Goal: Browse casually: Explore the website without a specific task or goal

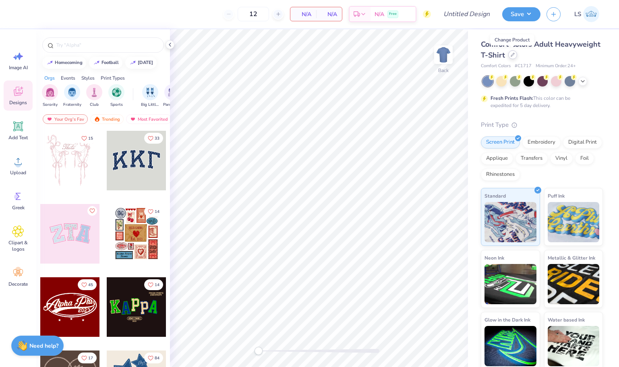
click at [511, 57] on div at bounding box center [512, 54] width 9 height 9
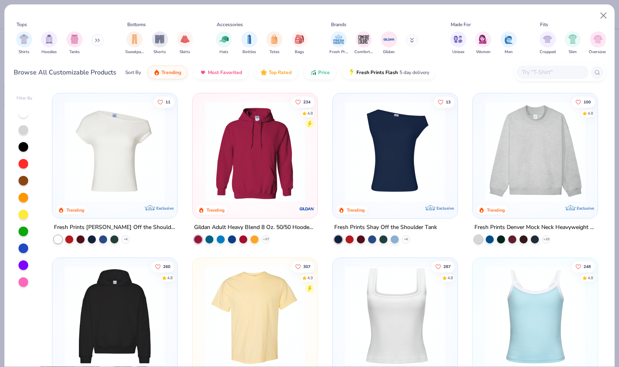
click at [112, 284] on img at bounding box center [114, 316] width 109 height 101
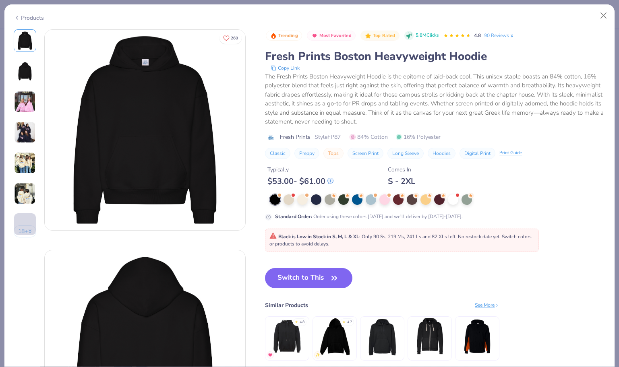
click at [302, 267] on div "Trending Most Favorited Top Rated 5.8M Clicks 4.8 90 Reviews Fresh Prints Bosto…" at bounding box center [435, 203] width 340 height 348
click at [302, 275] on button "Switch to This" at bounding box center [308, 278] width 87 height 20
click at [329, 275] on button "Switch to This" at bounding box center [308, 278] width 87 height 20
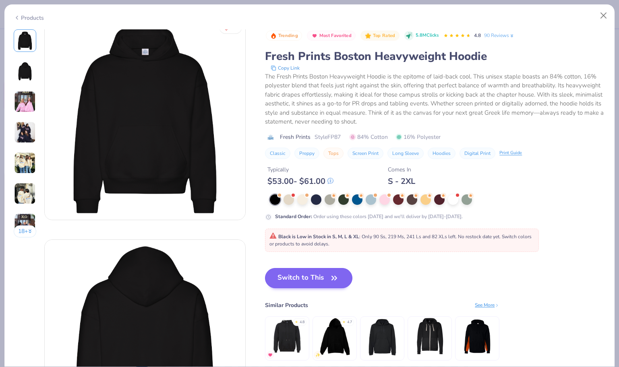
click at [330, 278] on icon "button" at bounding box center [334, 278] width 11 height 11
click at [602, 16] on button "Close" at bounding box center [603, 15] width 15 height 15
type textarea "x"
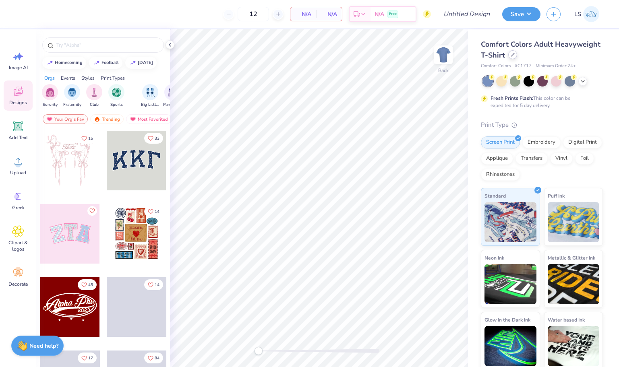
click at [512, 58] on div at bounding box center [512, 54] width 9 height 9
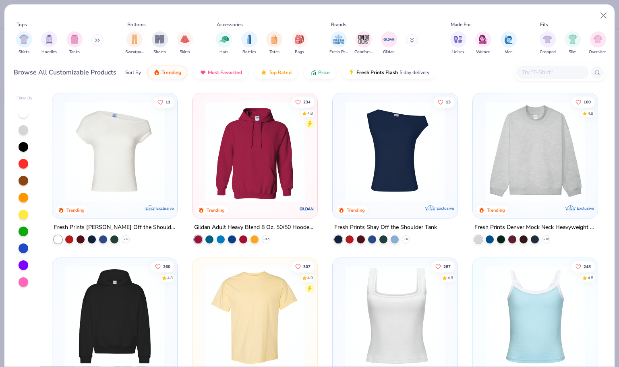
click at [116, 133] on img at bounding box center [114, 152] width 109 height 101
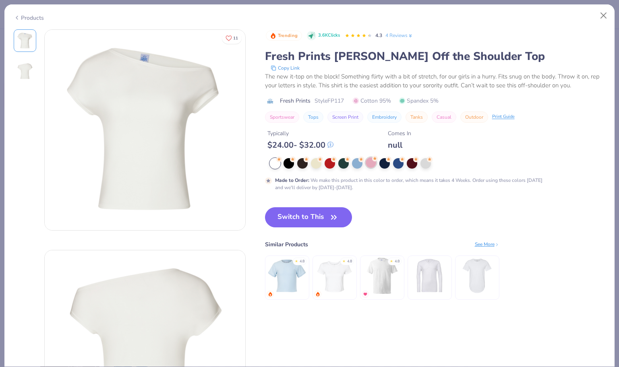
click at [371, 164] on div at bounding box center [371, 163] width 10 height 10
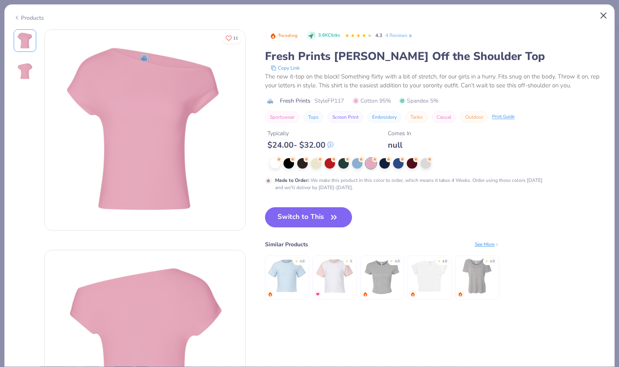
click at [599, 12] on button "Close" at bounding box center [603, 15] width 15 height 15
click at [603, 15] on button "Close" at bounding box center [603, 15] width 15 height 15
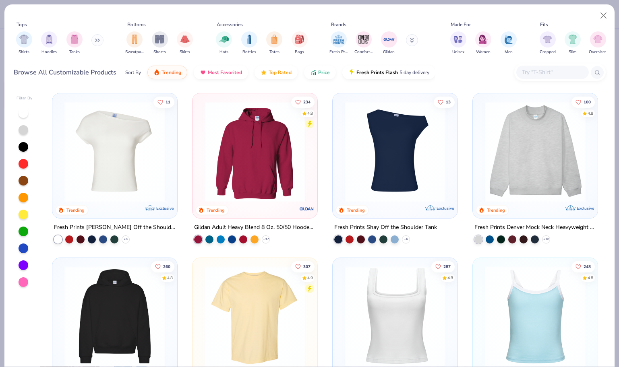
click at [27, 180] on div at bounding box center [24, 181] width 10 height 10
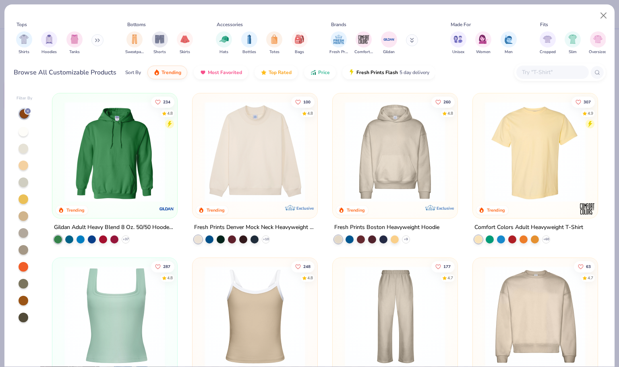
click at [388, 176] on img at bounding box center [395, 152] width 109 height 101
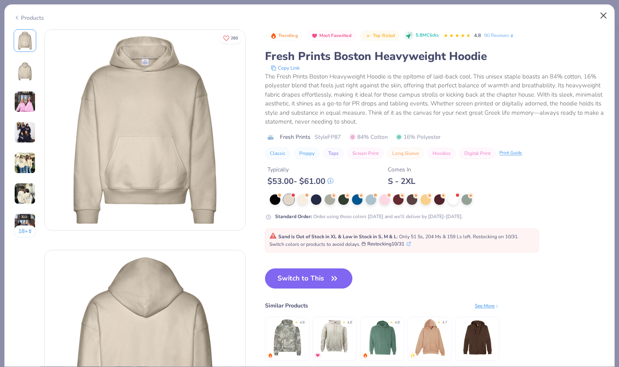
click at [599, 14] on button "Close" at bounding box center [603, 15] width 15 height 15
